Goal: Task Accomplishment & Management: Use online tool/utility

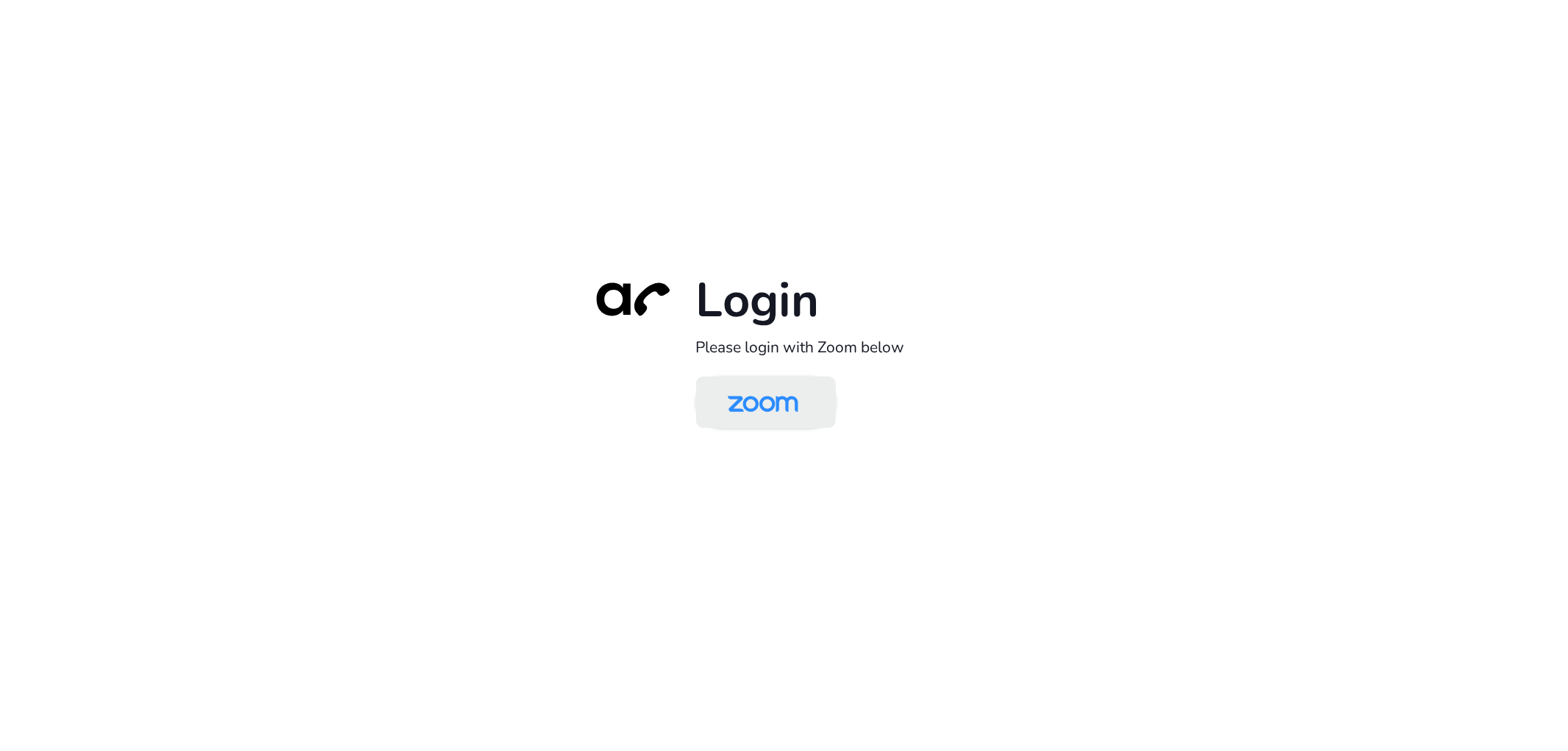
click at [789, 408] on img at bounding box center [763, 403] width 102 height 47
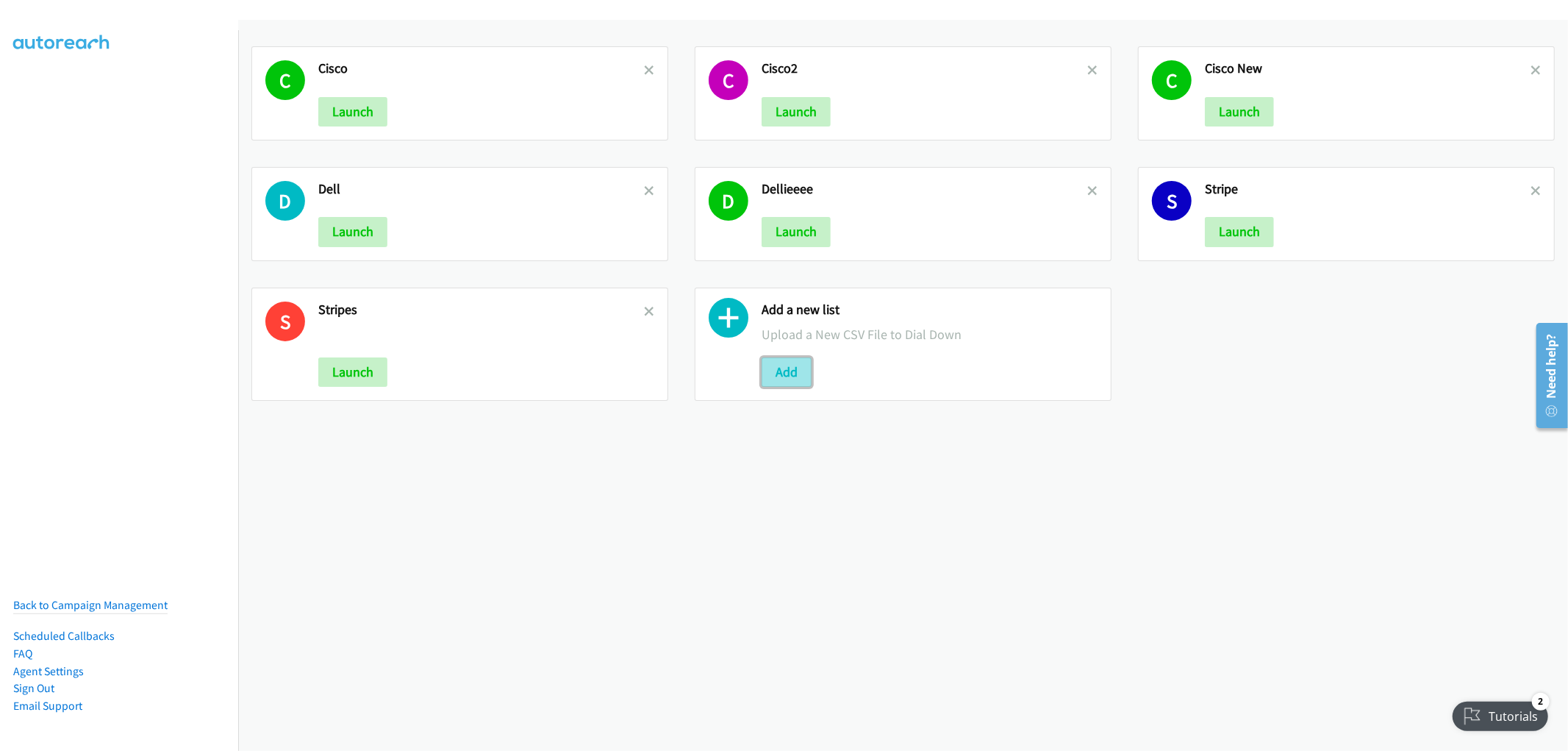
click at [768, 372] on button "Add" at bounding box center [786, 372] width 50 height 30
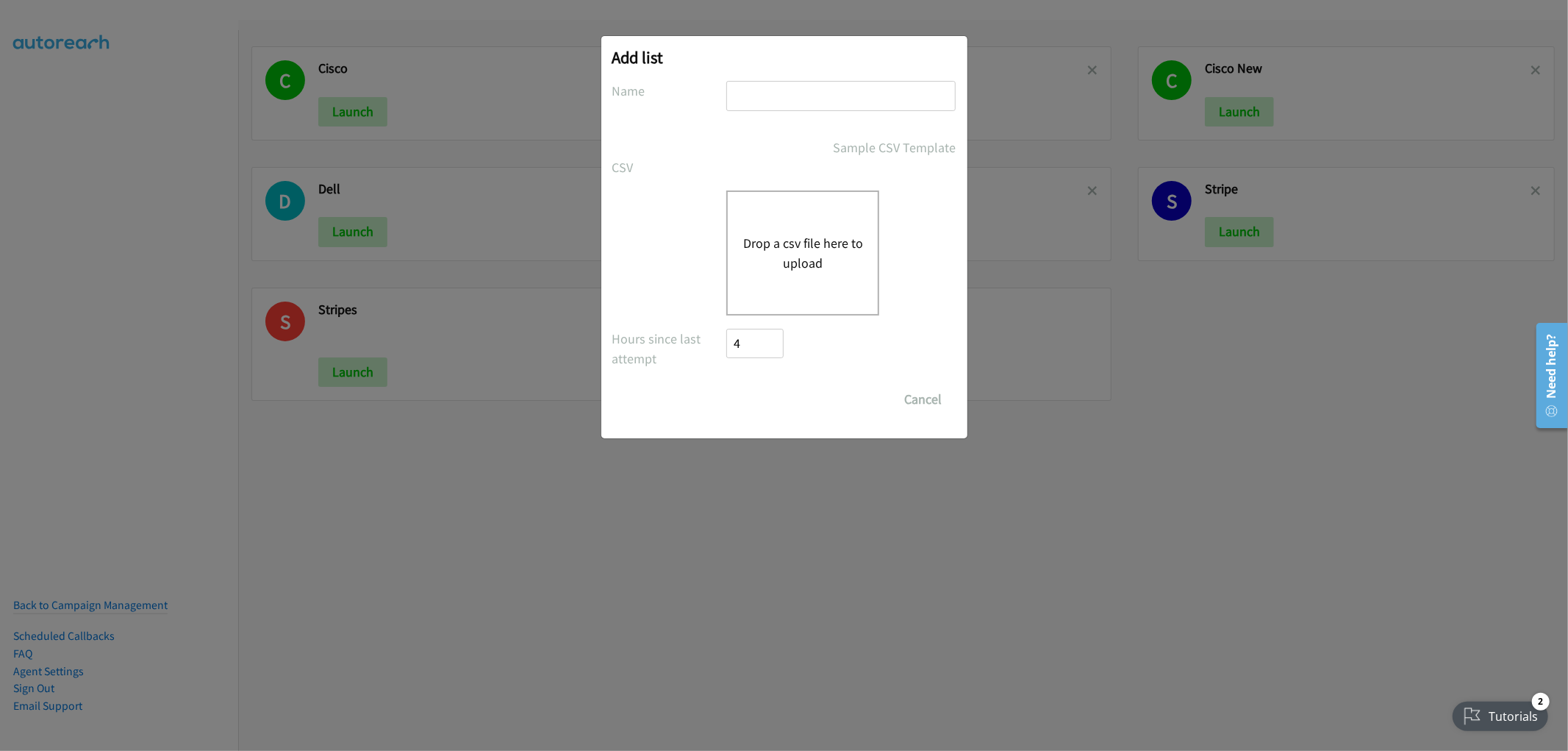
click at [814, 245] on button "Drop a csv file here to upload" at bounding box center [803, 253] width 121 height 40
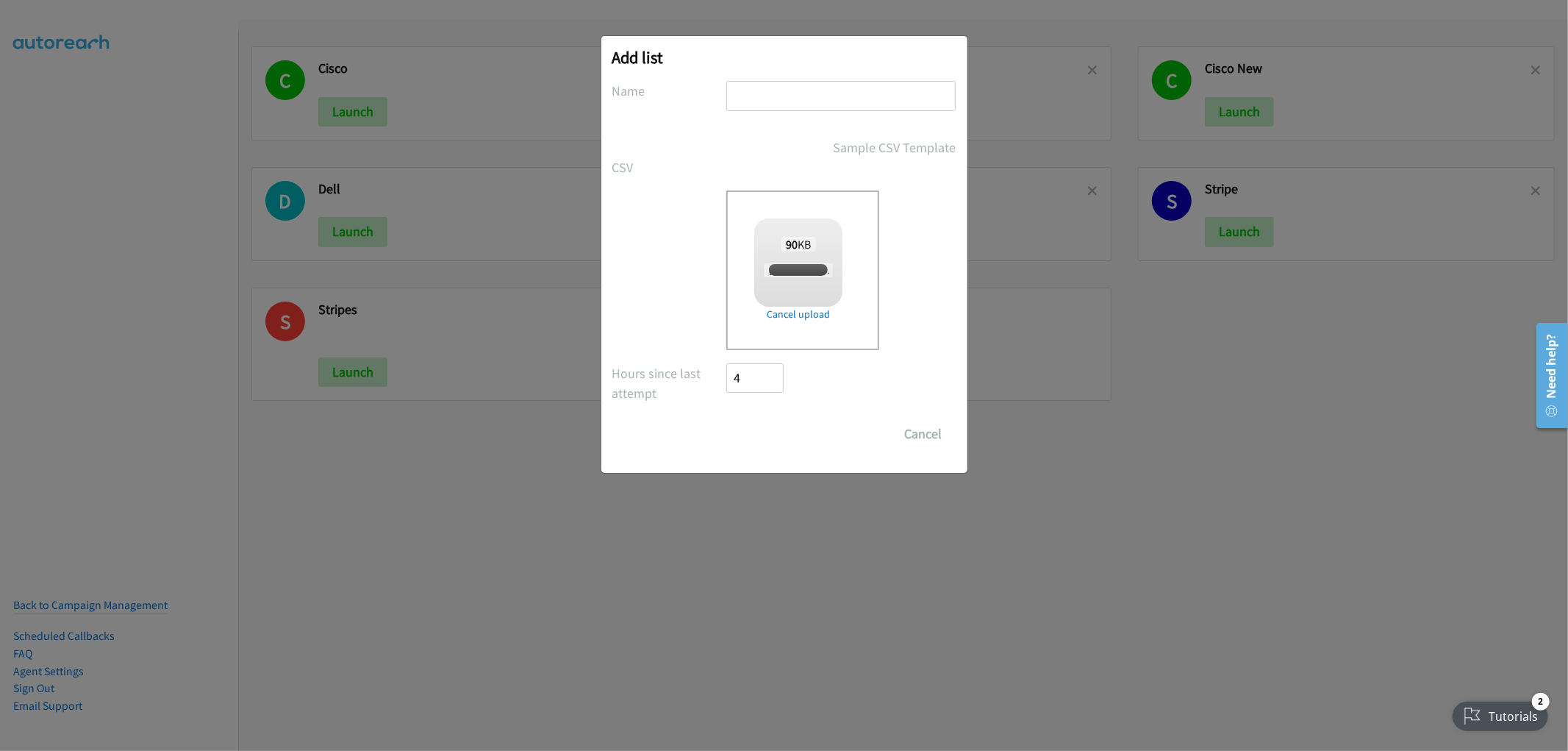
checkbox input "true"
click at [752, 112] on div at bounding box center [841, 102] width 230 height 44
click at [763, 90] on input "text" at bounding box center [841, 96] width 230 height 30
type input "HPP"
click at [776, 429] on input "Save List" at bounding box center [765, 434] width 77 height 30
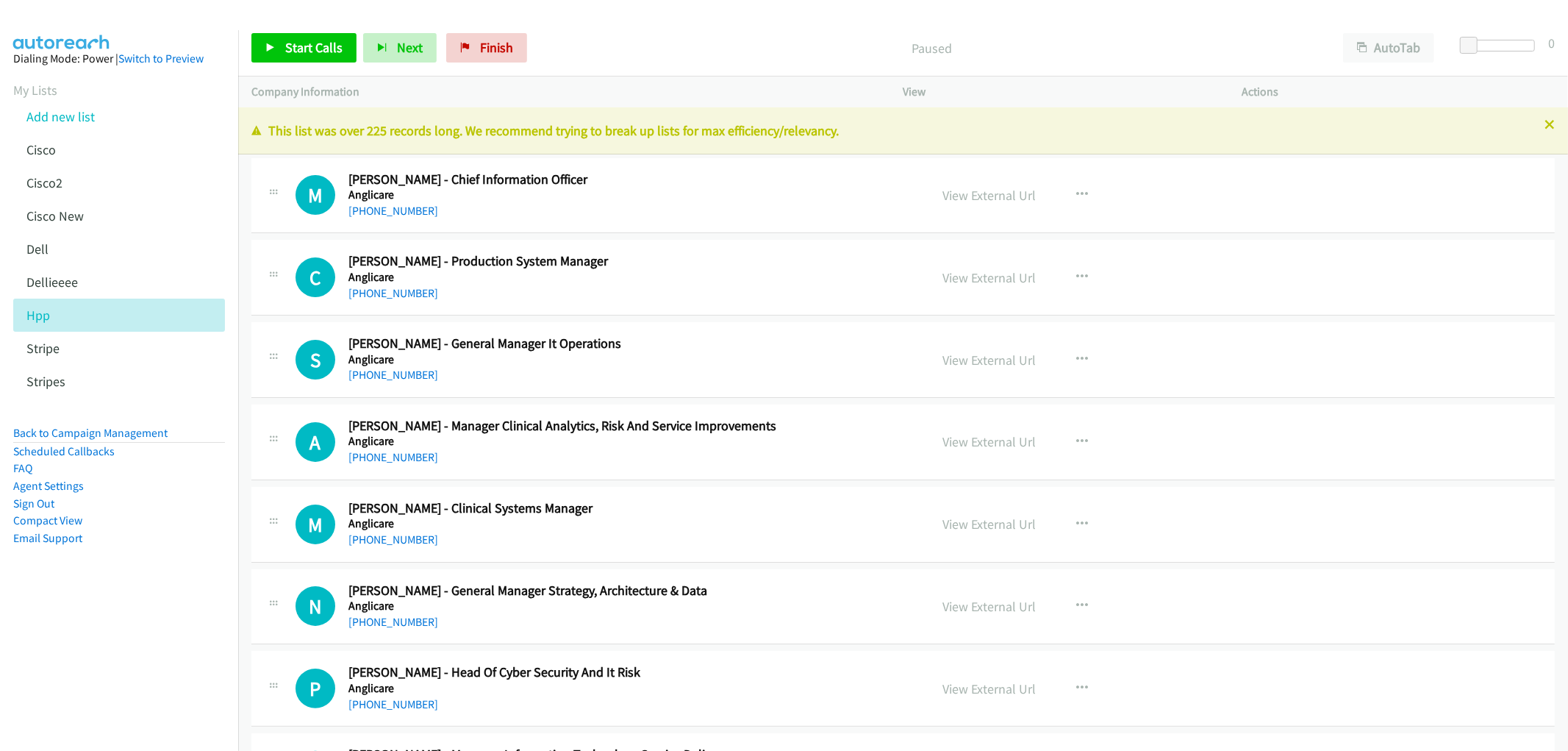
click at [1542, 124] on div "This list was over 225 records long. We recommend trying to break up lists for …" at bounding box center [903, 130] width 1330 height 47
click at [1544, 122] on icon at bounding box center [1549, 126] width 10 height 10
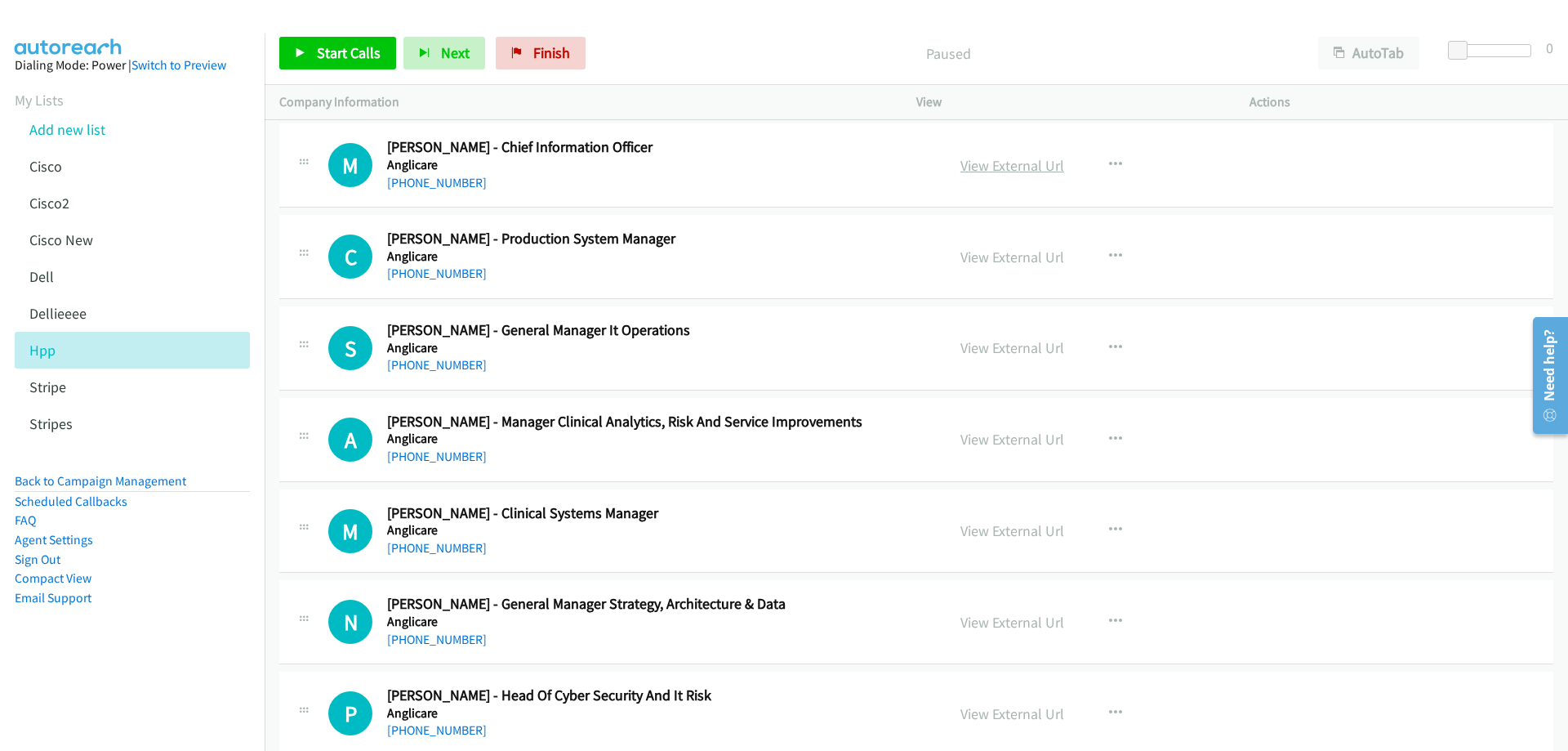
click at [1020, 157] on link "View External Url" at bounding box center [1012, 165] width 104 height 19
click at [450, 274] on link "[PHONE_NUMBER]" at bounding box center [436, 273] width 100 height 16
click at [1023, 263] on link "View External Url" at bounding box center [1012, 257] width 104 height 19
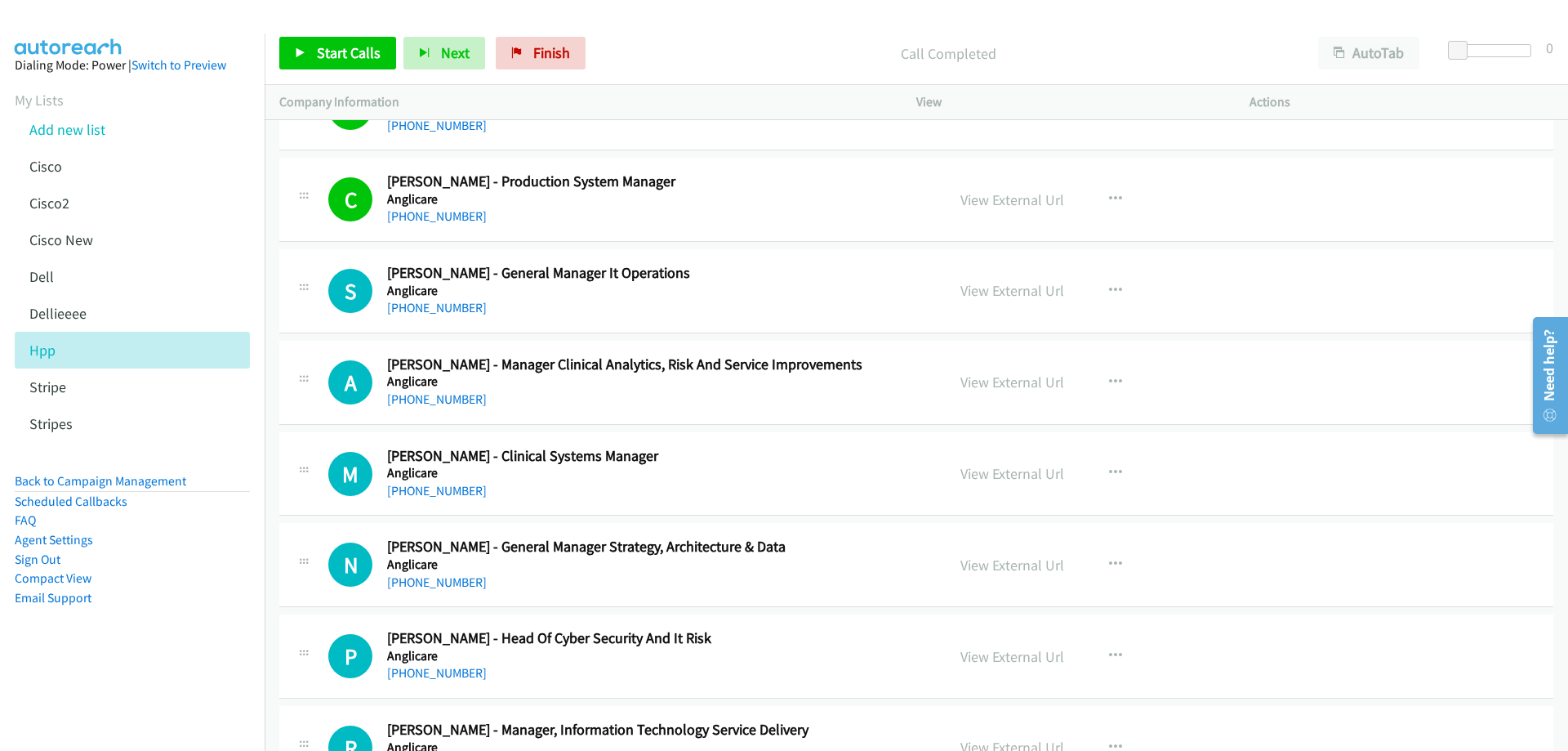
scroll to position [82, 0]
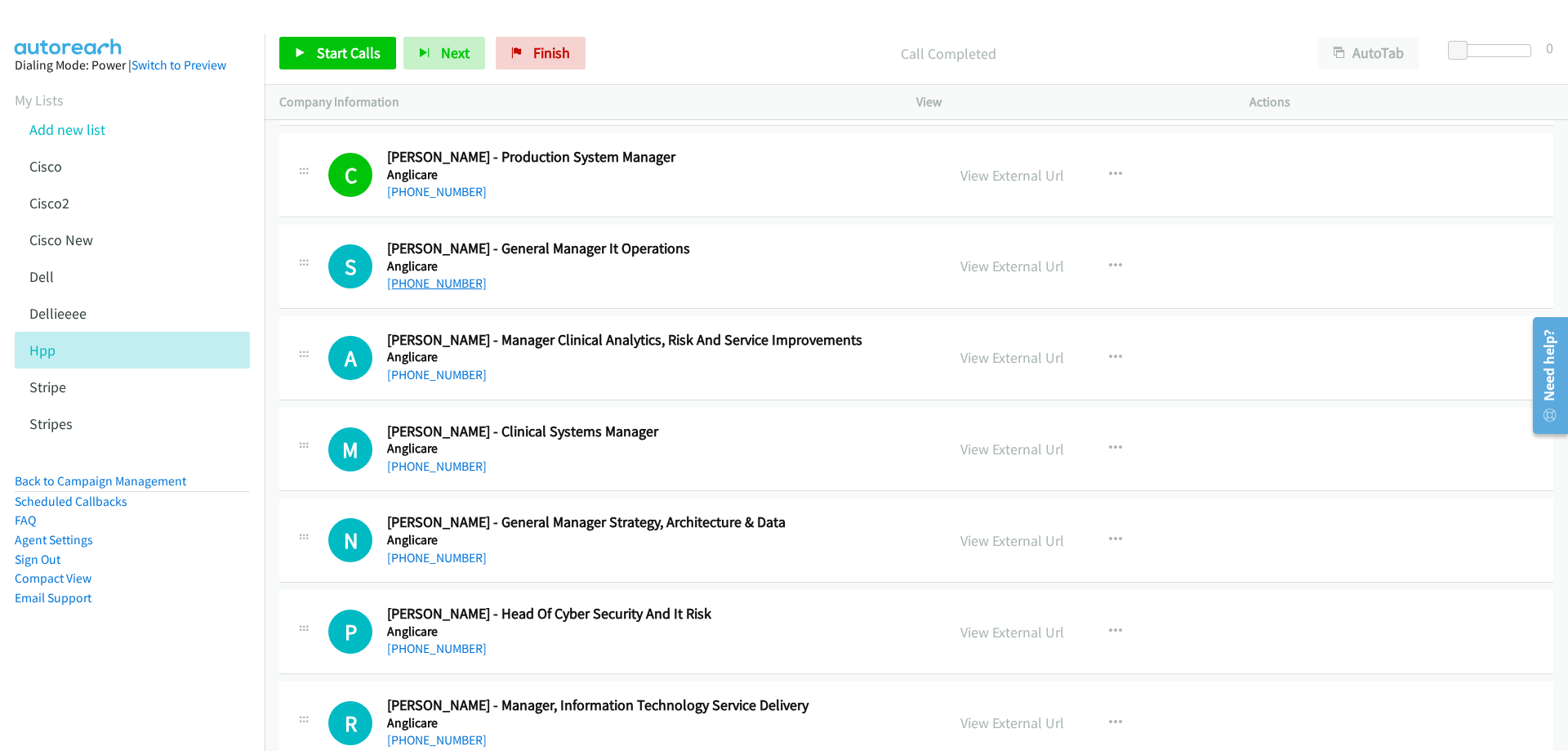
click at [451, 284] on link "[PHONE_NUMBER]" at bounding box center [436, 282] width 100 height 16
click at [998, 274] on link "View External Url" at bounding box center [1012, 266] width 104 height 19
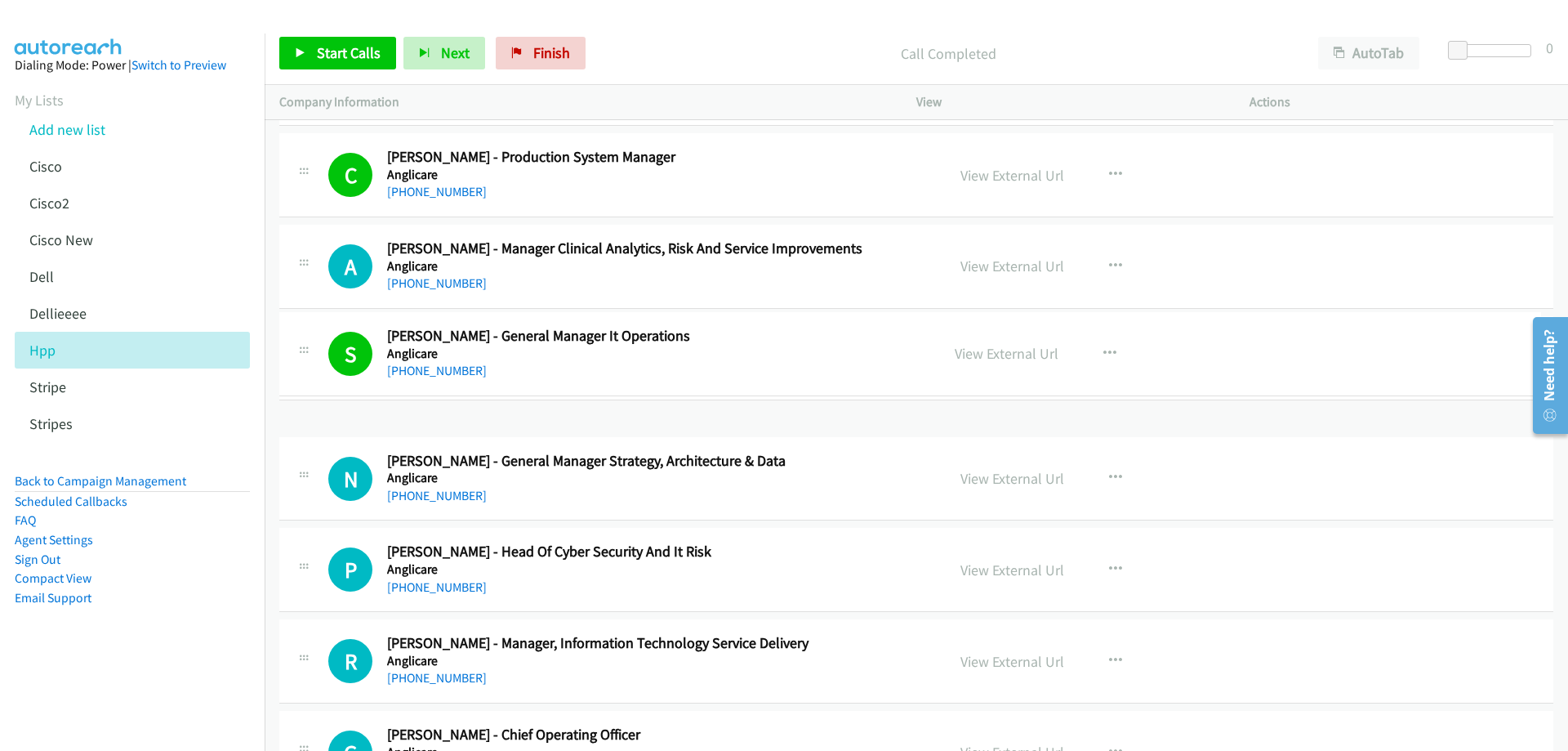
scroll to position [65, 0]
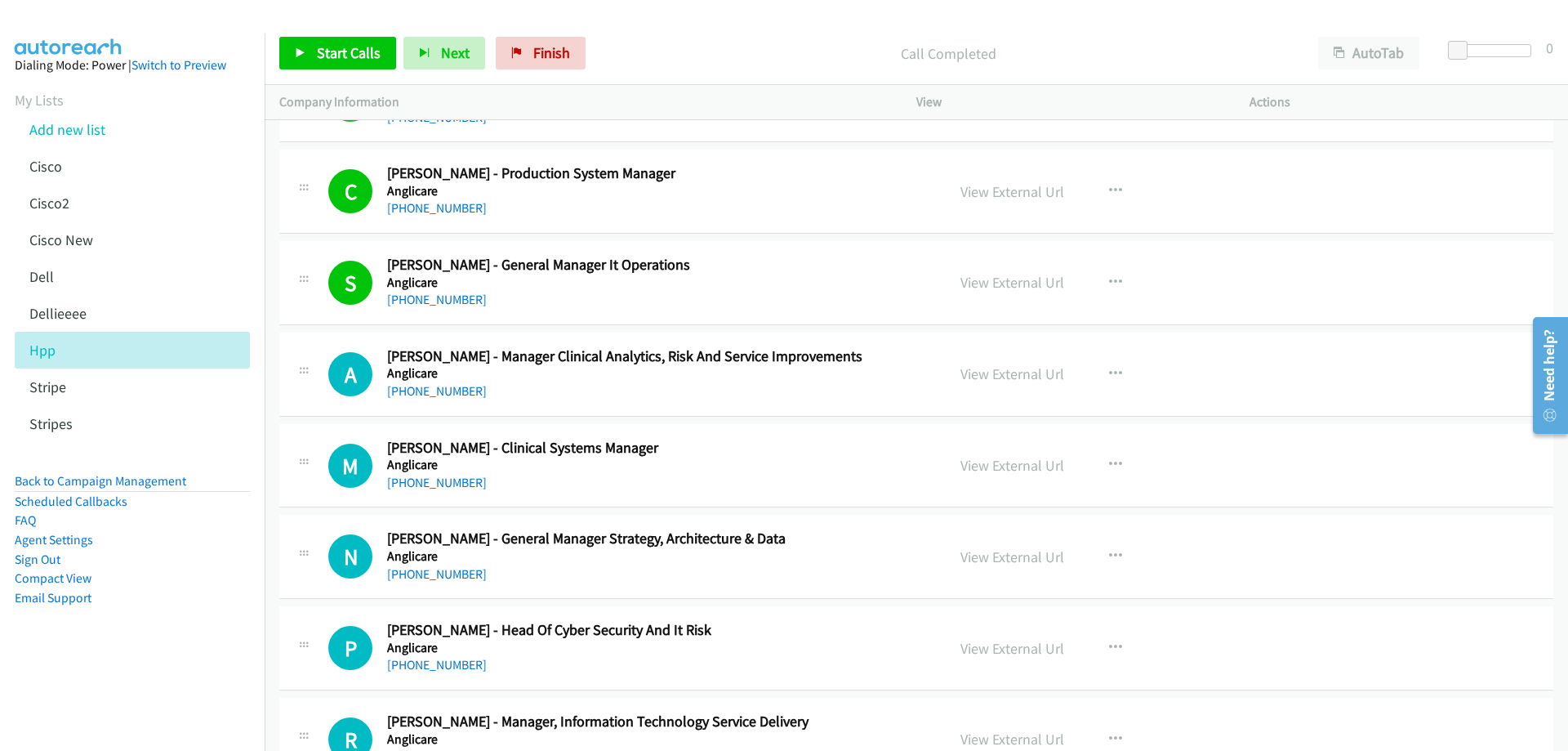
click at [765, 21] on div at bounding box center [776, 31] width 1553 height 63
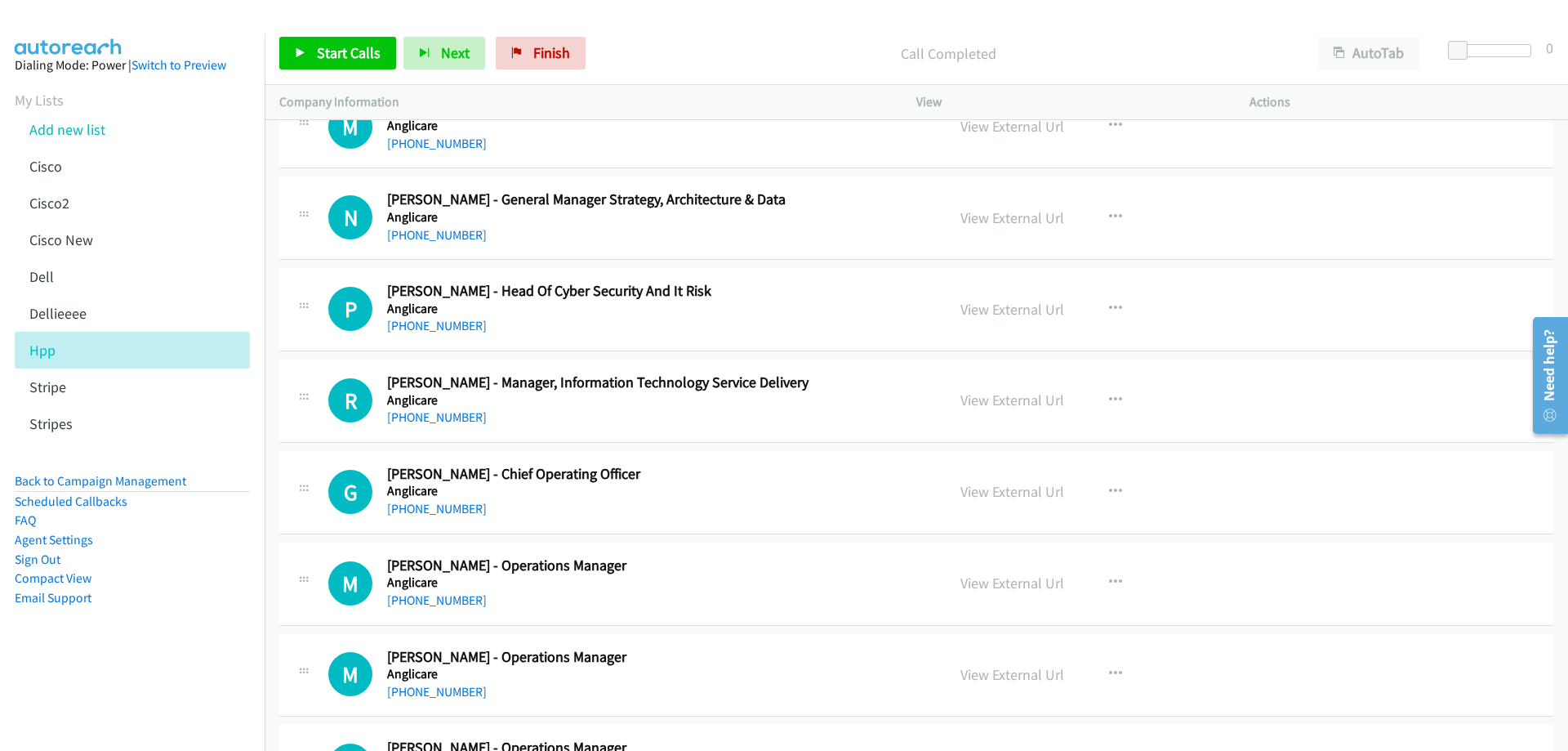
scroll to position [556, 0]
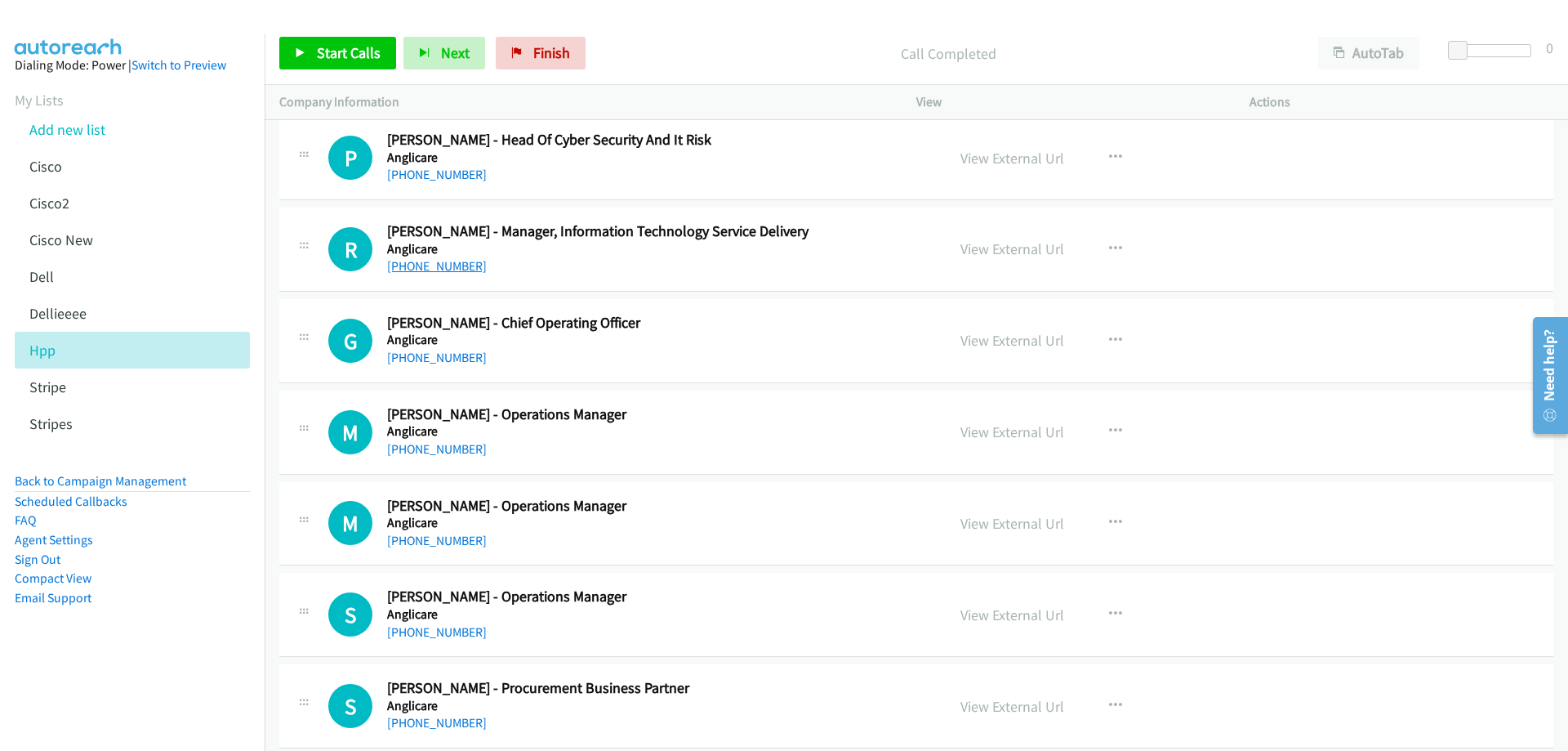
click at [448, 268] on link "[PHONE_NUMBER]" at bounding box center [436, 266] width 100 height 16
click at [1024, 245] on link "View External Url" at bounding box center [1012, 249] width 104 height 19
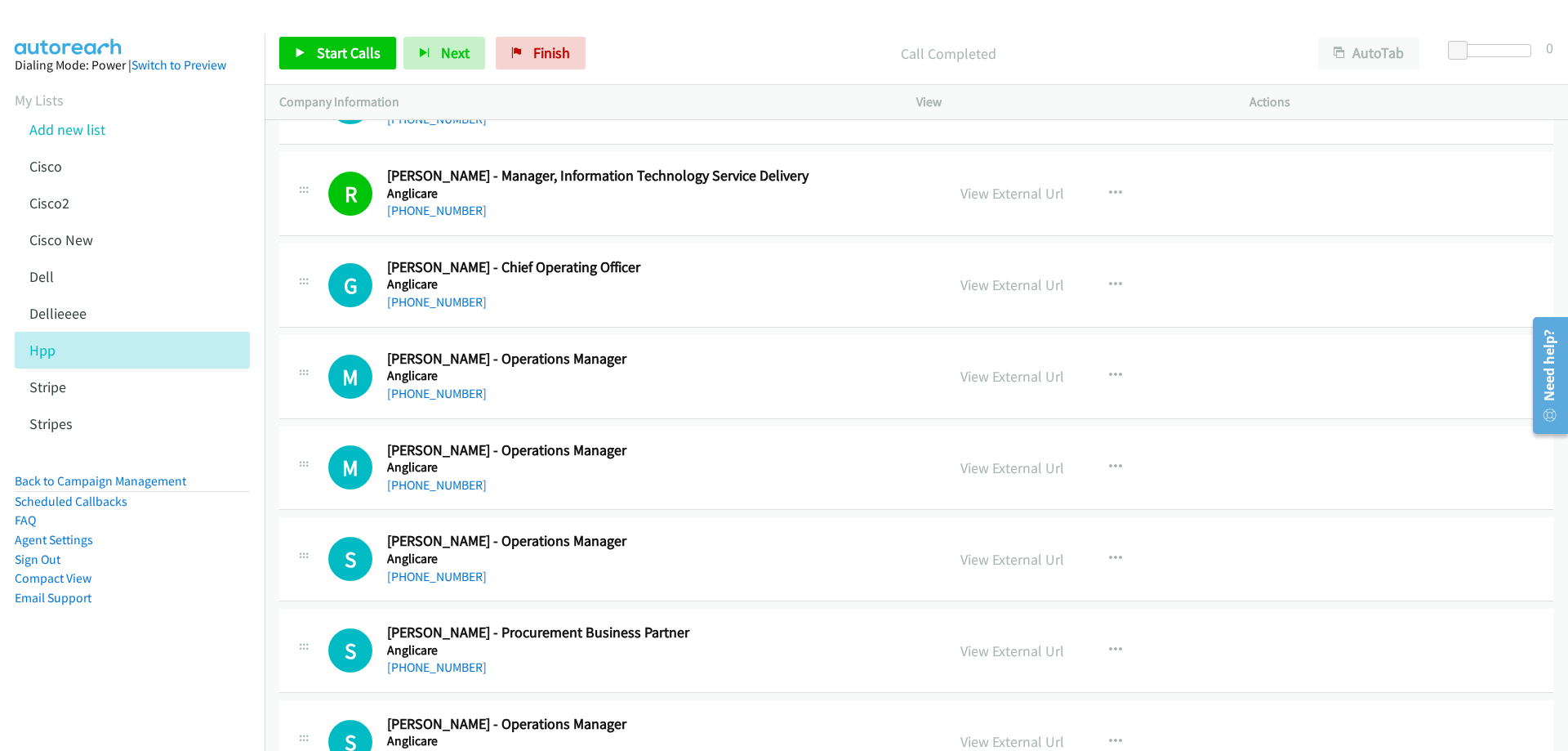
scroll to position [637, 0]
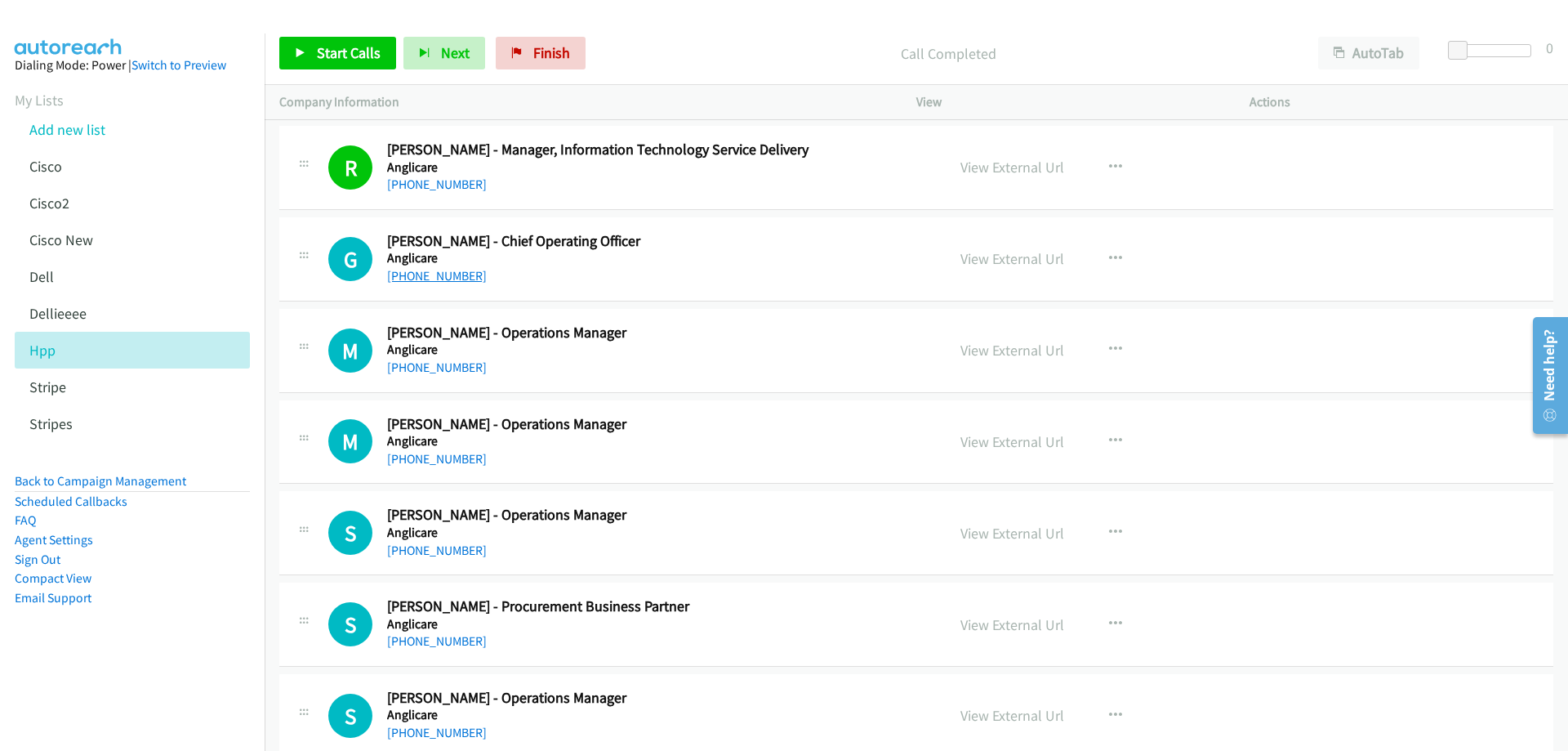
click at [436, 269] on link "[PHONE_NUMBER]" at bounding box center [436, 275] width 100 height 16
click at [1040, 258] on link "View External Url" at bounding box center [1012, 259] width 104 height 19
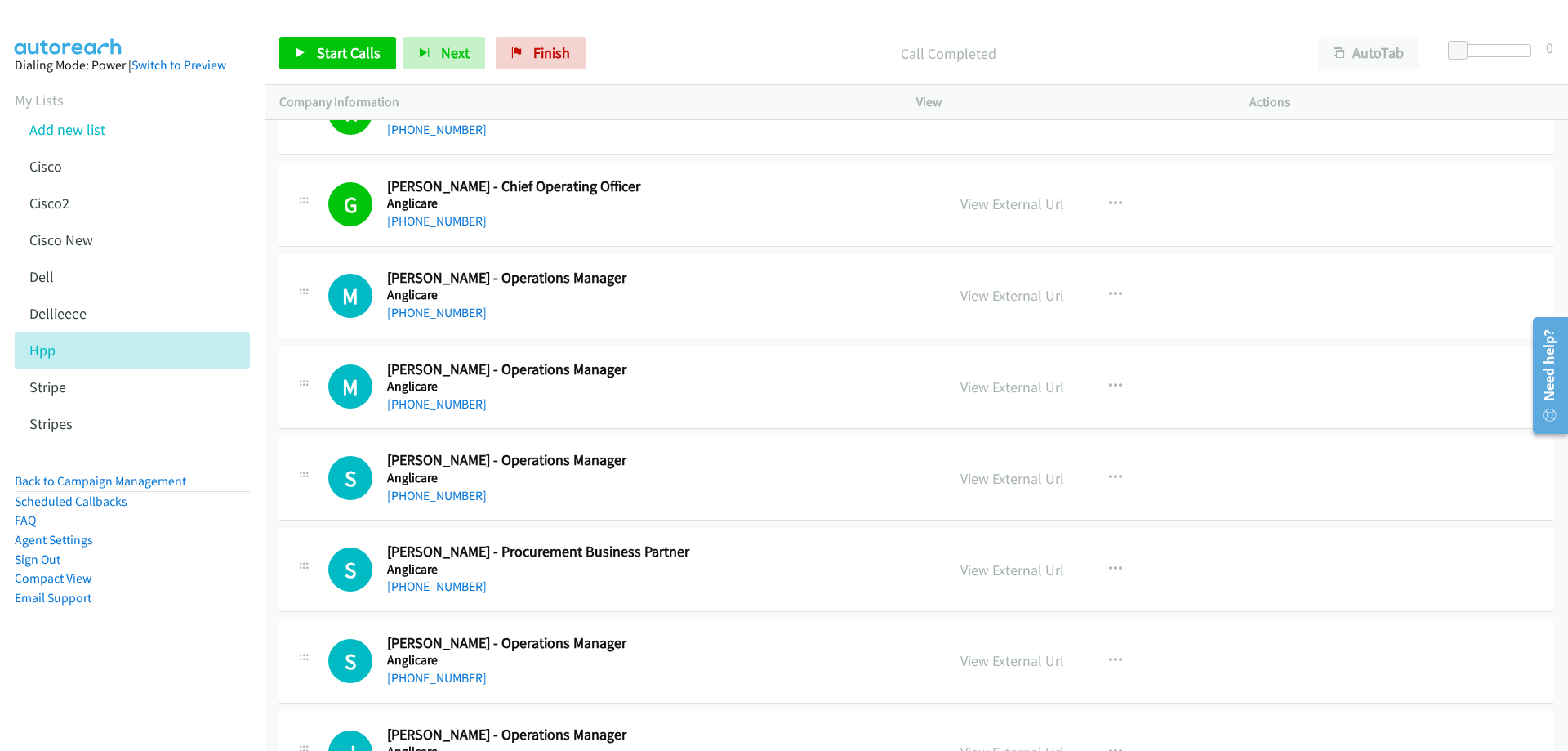
scroll to position [719, 0]
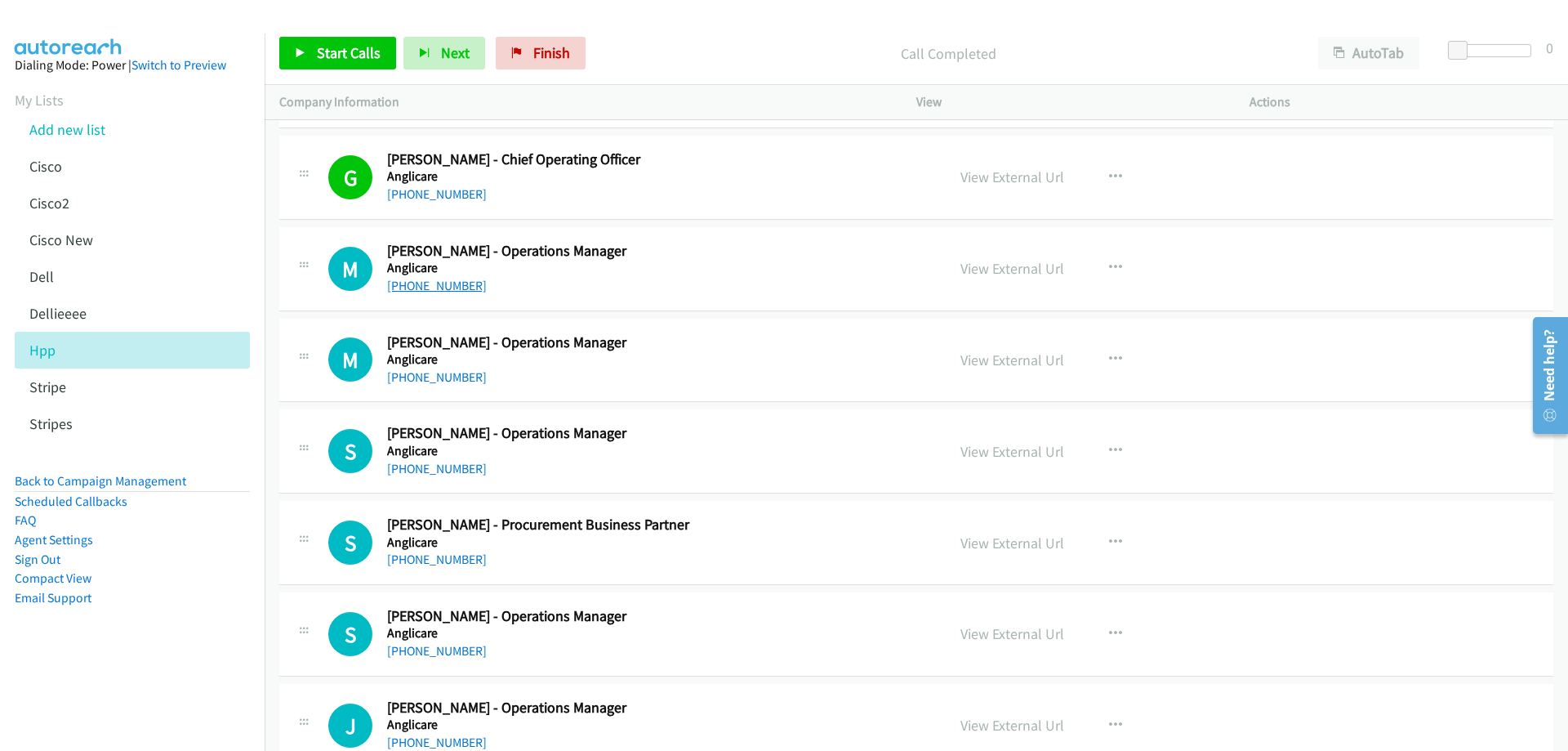
click at [452, 278] on link "[PHONE_NUMBER]" at bounding box center [436, 285] width 100 height 16
click at [1003, 263] on link "View External Url" at bounding box center [1012, 268] width 104 height 19
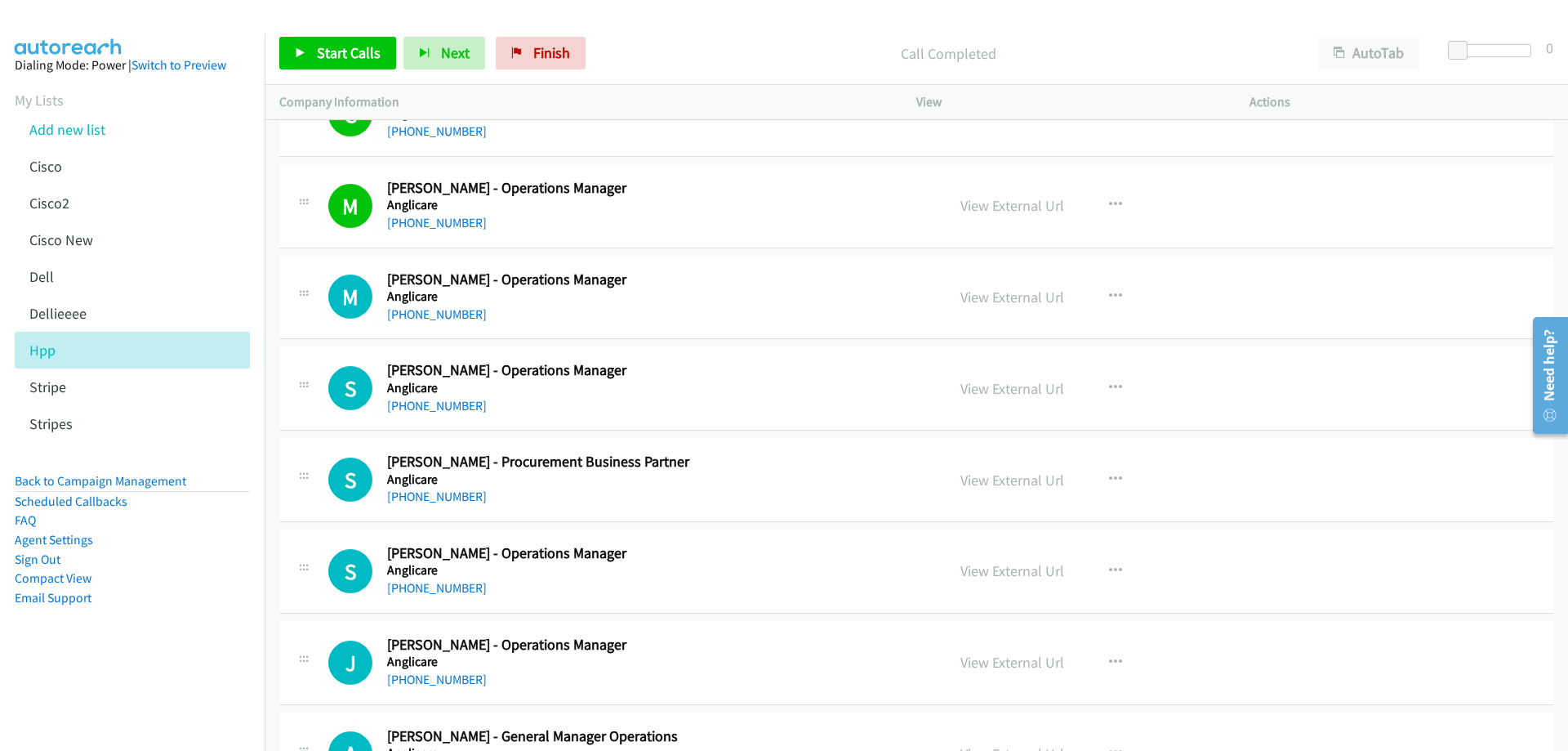
scroll to position [800, 0]
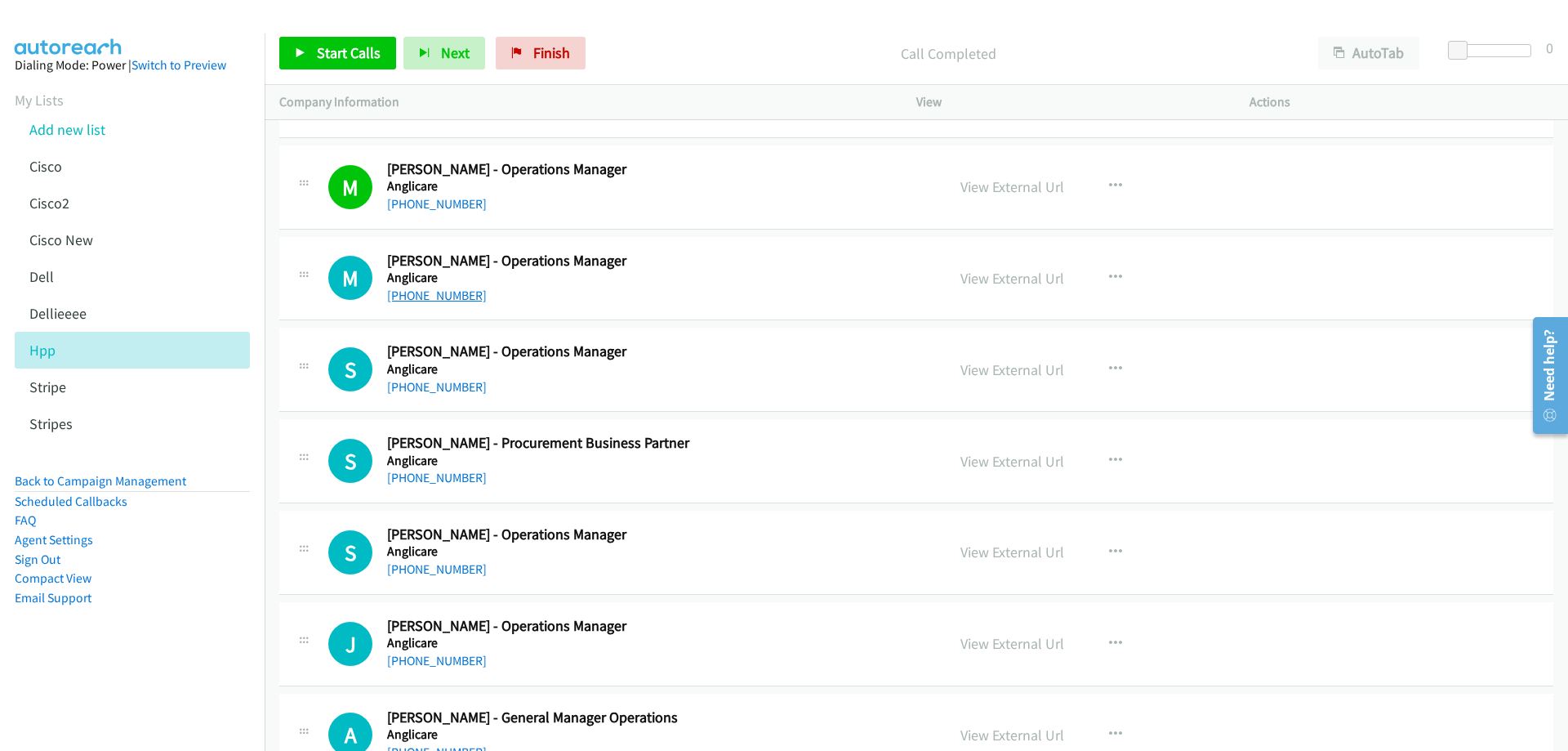
click at [449, 287] on link "[PHONE_NUMBER]" at bounding box center [436, 295] width 100 height 16
click at [1020, 282] on link "View External Url" at bounding box center [1012, 278] width 104 height 19
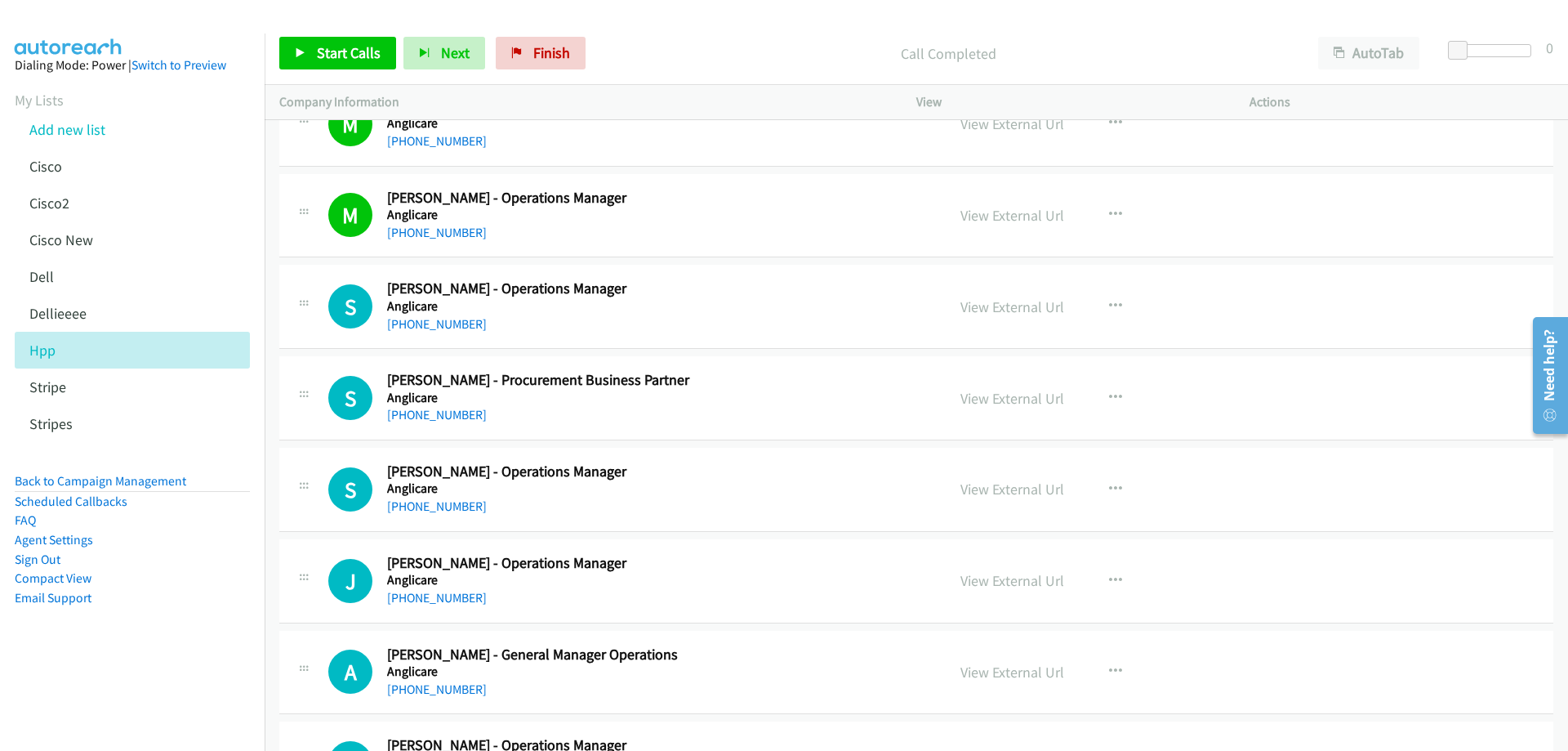
scroll to position [882, 0]
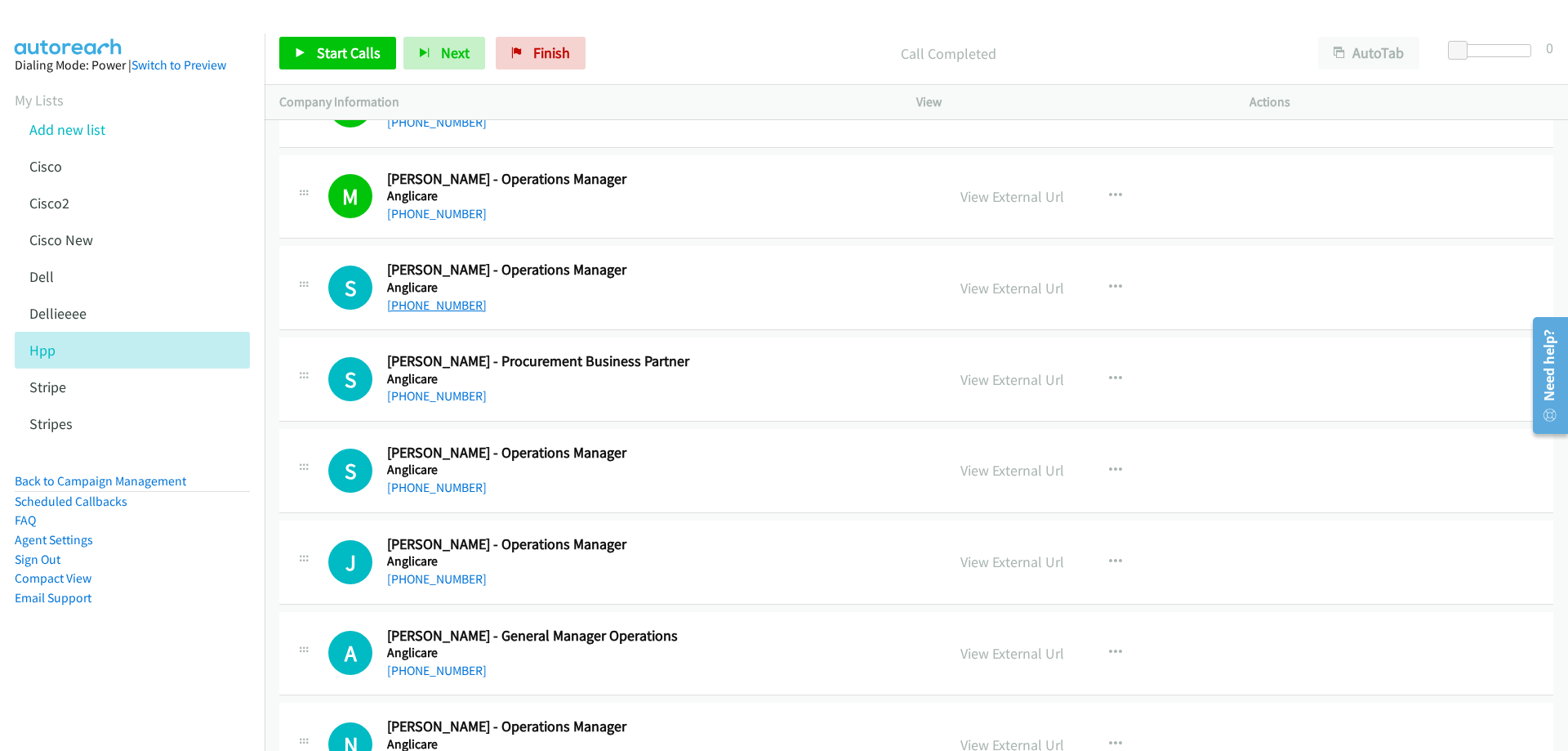
click at [407, 307] on link "[PHONE_NUMBER]" at bounding box center [436, 305] width 100 height 16
click at [1009, 288] on link "View External Url" at bounding box center [1012, 287] width 104 height 19
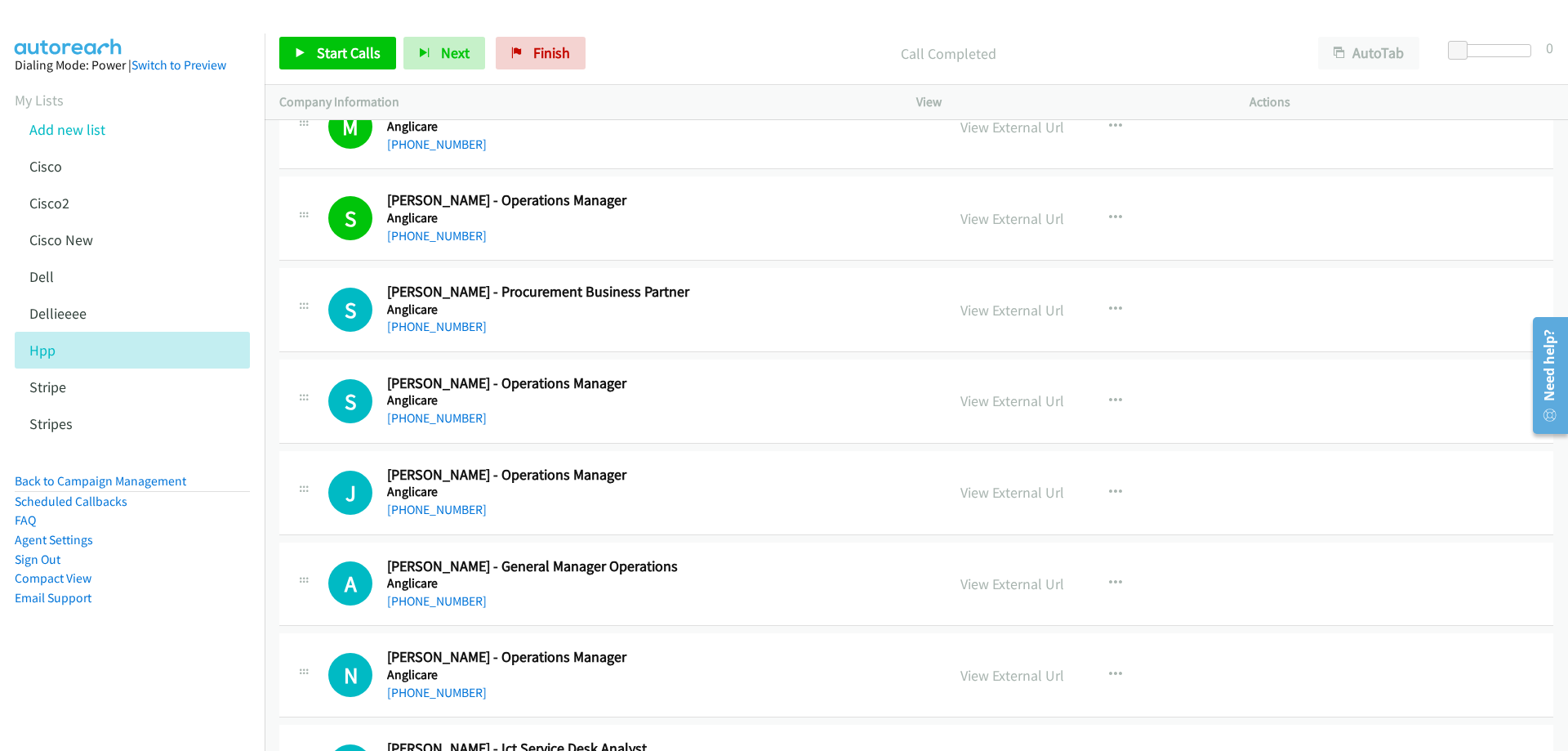
scroll to position [1046, 0]
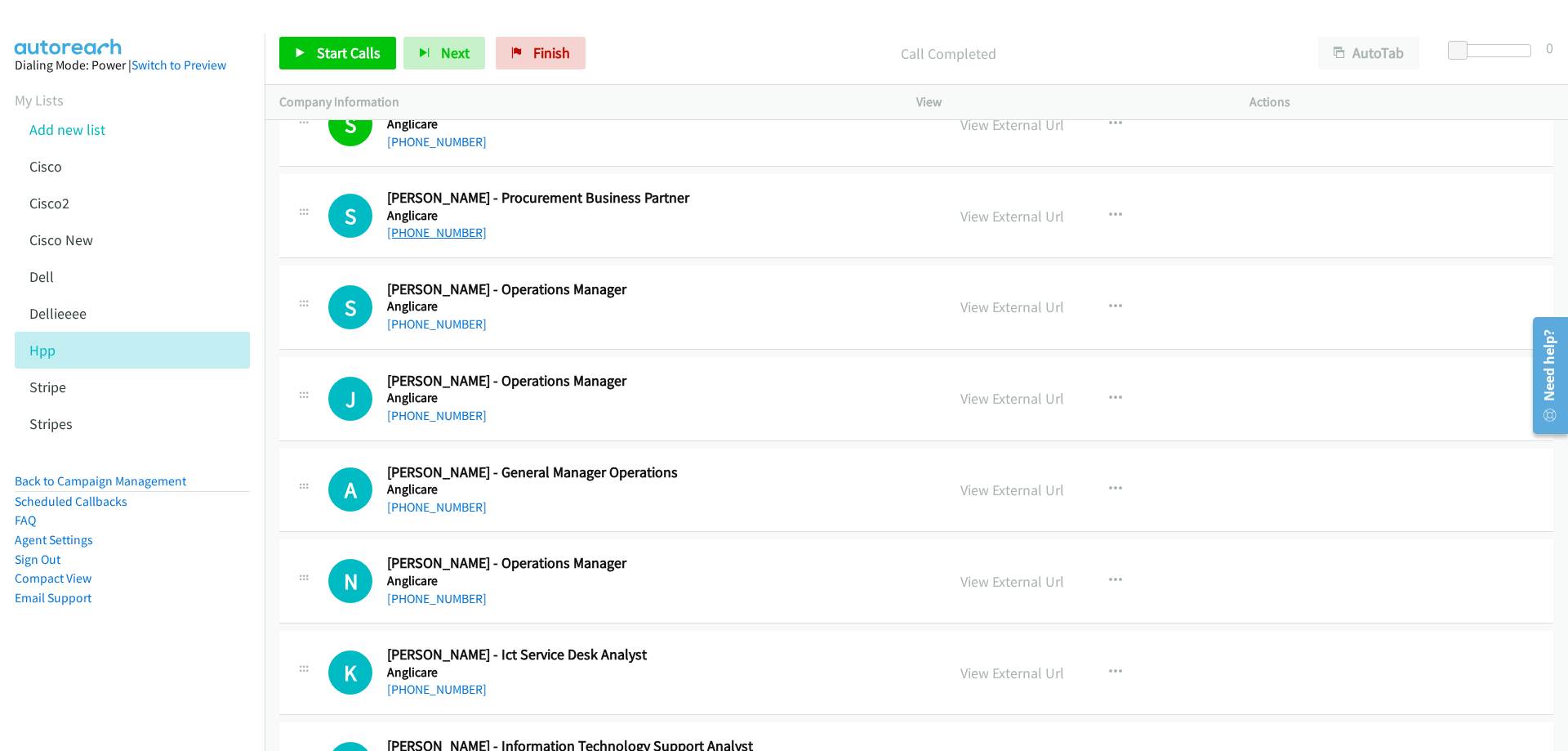
click at [441, 237] on link "[PHONE_NUMBER]" at bounding box center [436, 232] width 100 height 16
click at [1024, 217] on link "View External Url" at bounding box center [1012, 216] width 104 height 19
click at [466, 325] on link "[PHONE_NUMBER]" at bounding box center [436, 324] width 100 height 16
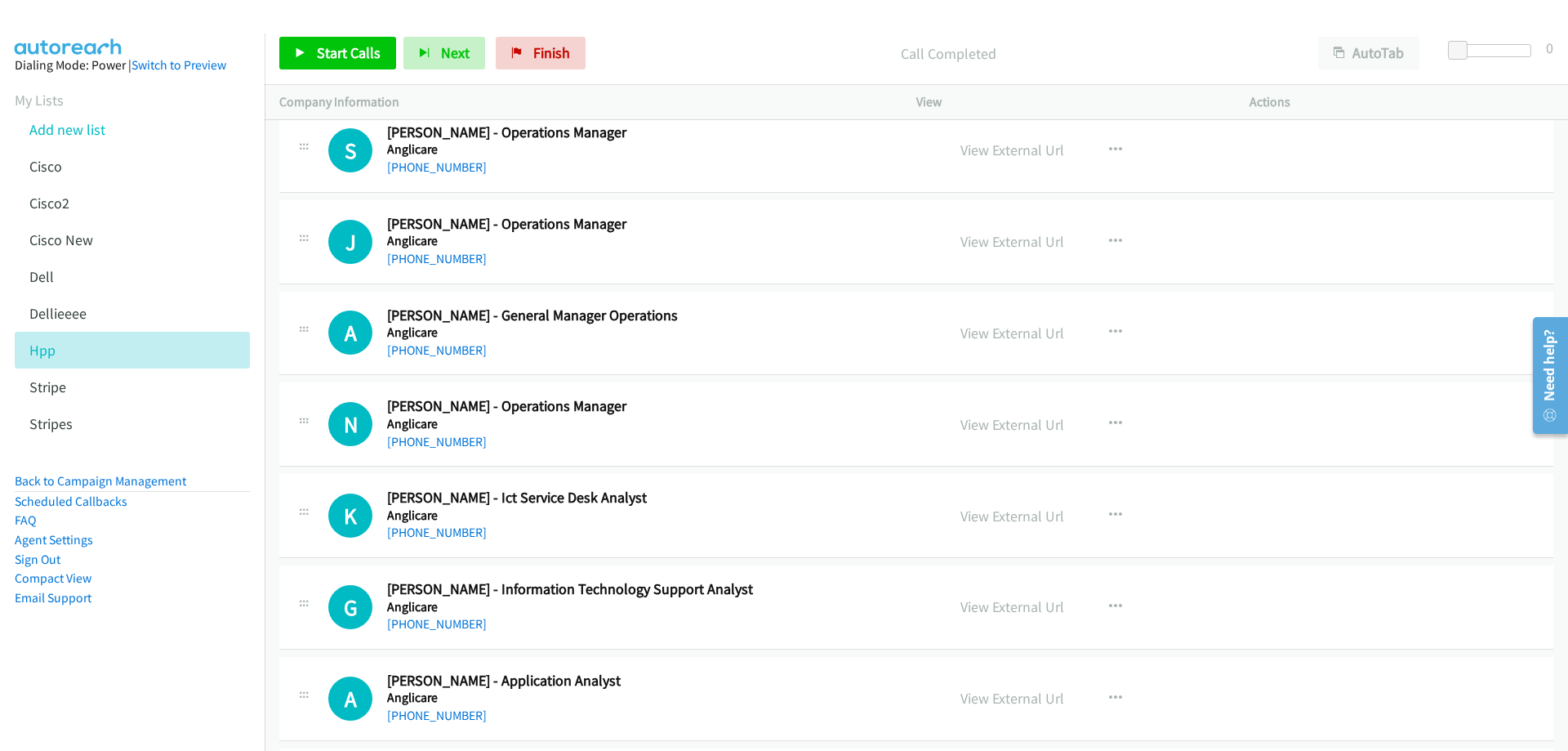
scroll to position [1209, 0]
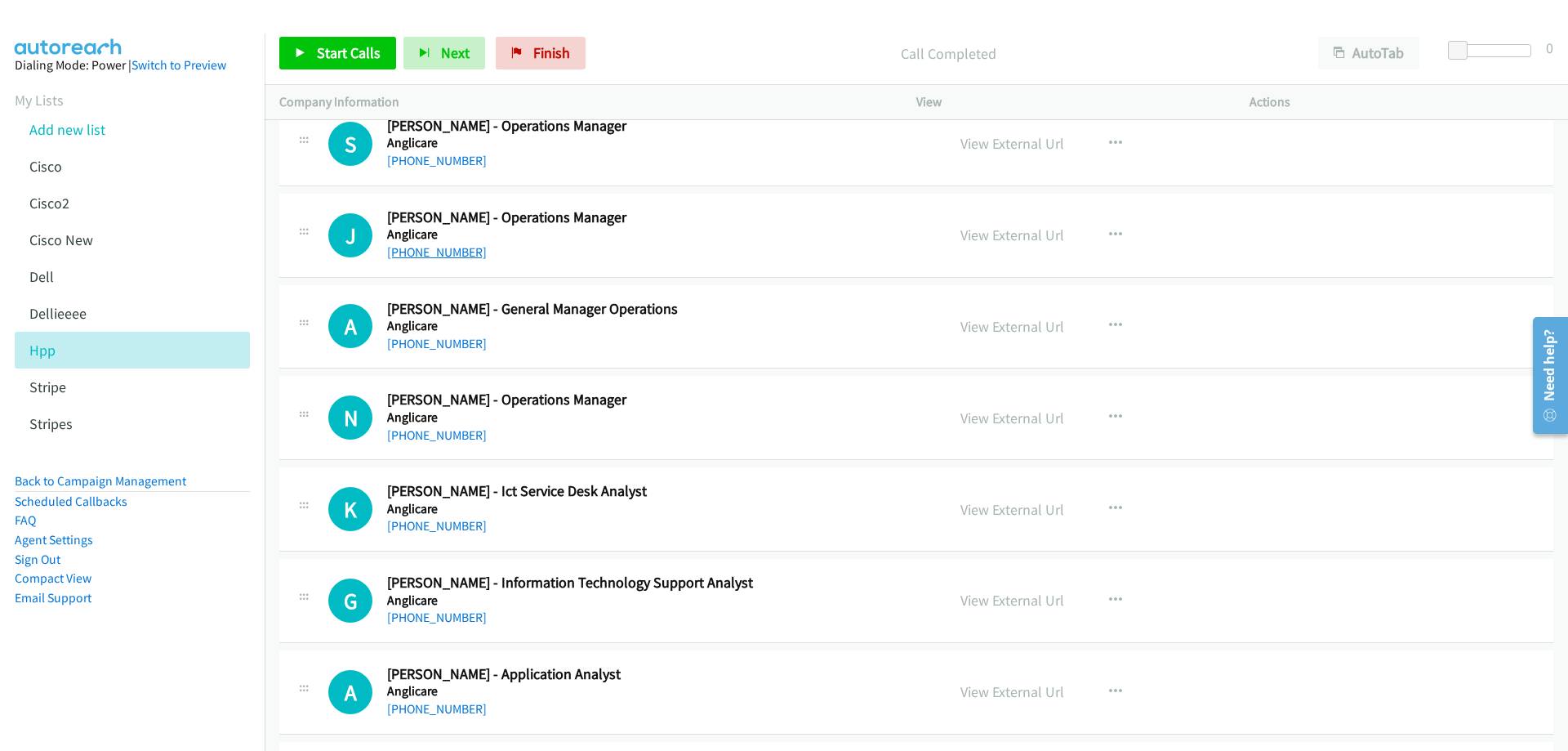
click at [445, 254] on link "[PHONE_NUMBER]" at bounding box center [436, 252] width 100 height 16
click at [1027, 233] on link "View External Url" at bounding box center [1012, 235] width 104 height 19
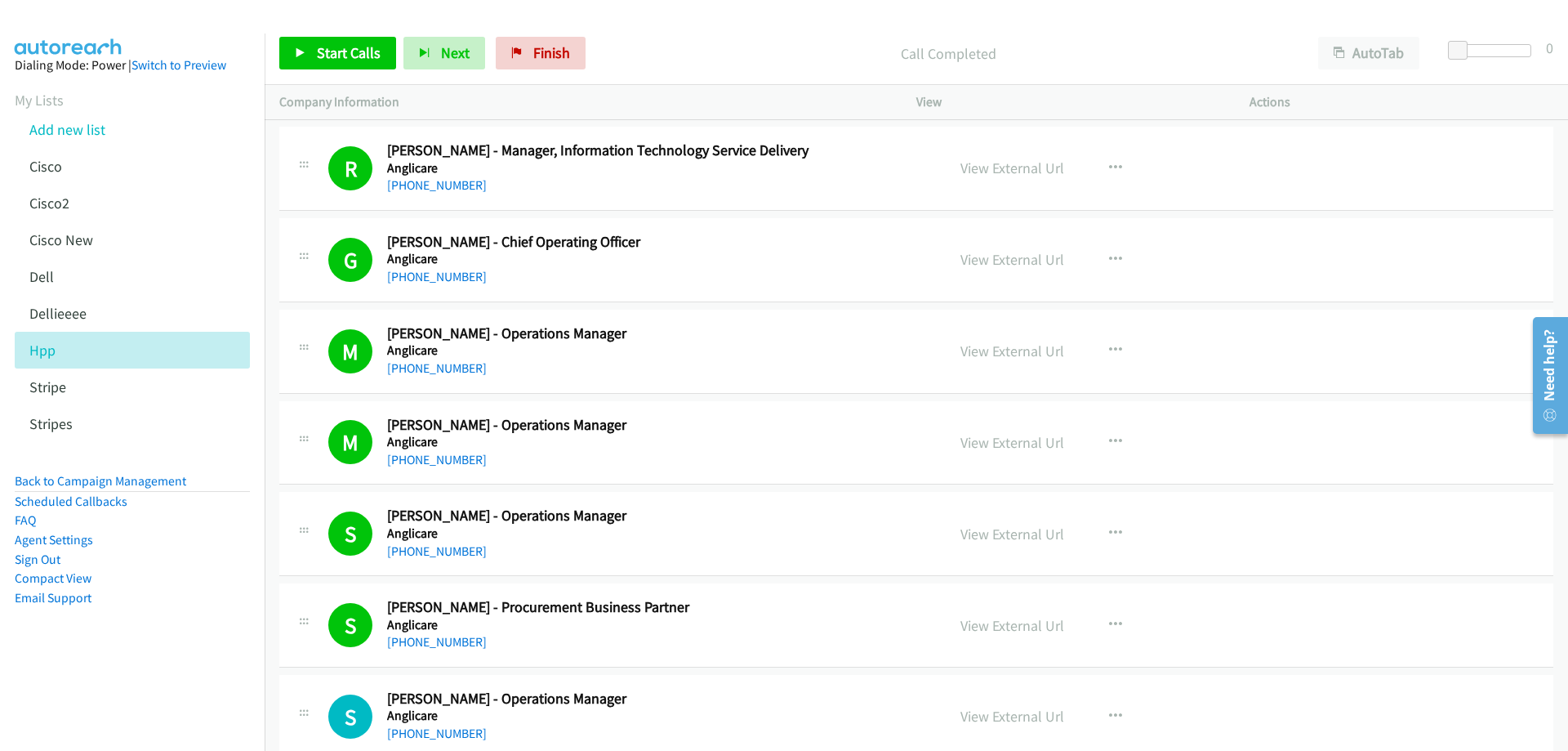
scroll to position [556, 0]
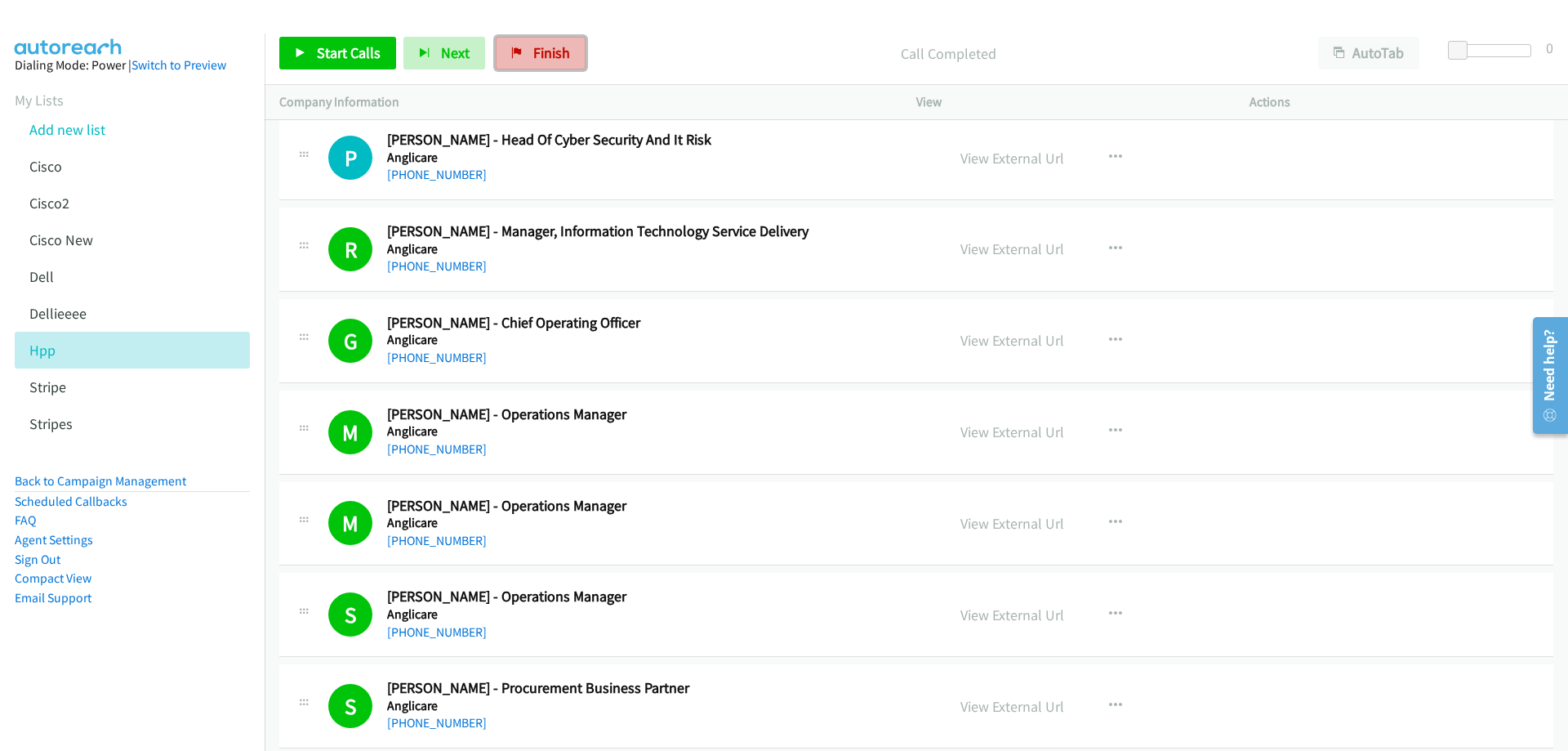
click at [536, 66] on link "Finish" at bounding box center [540, 54] width 90 height 33
